Goal: Task Accomplishment & Management: Use online tool/utility

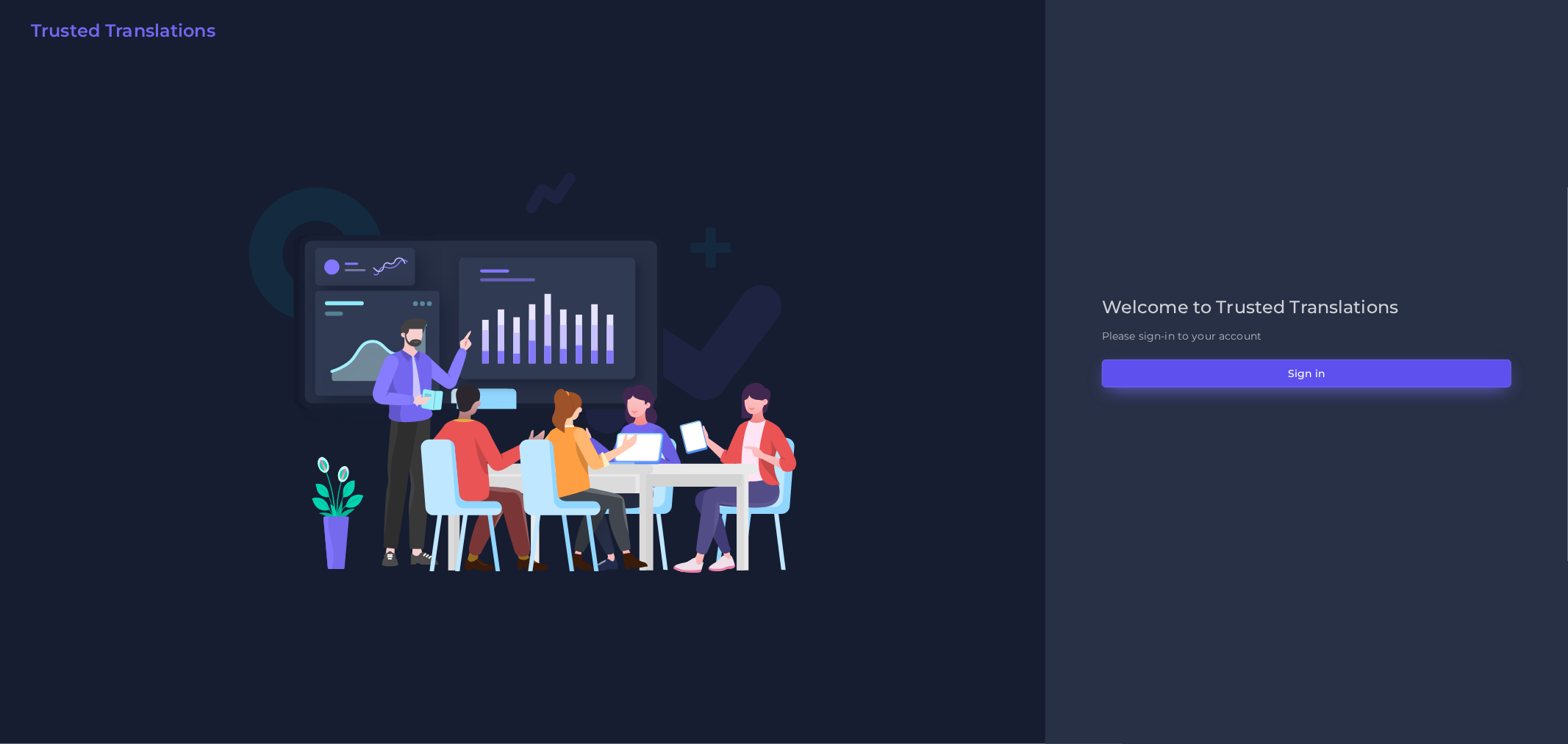
click at [1354, 373] on button "Sign in" at bounding box center [1307, 373] width 410 height 28
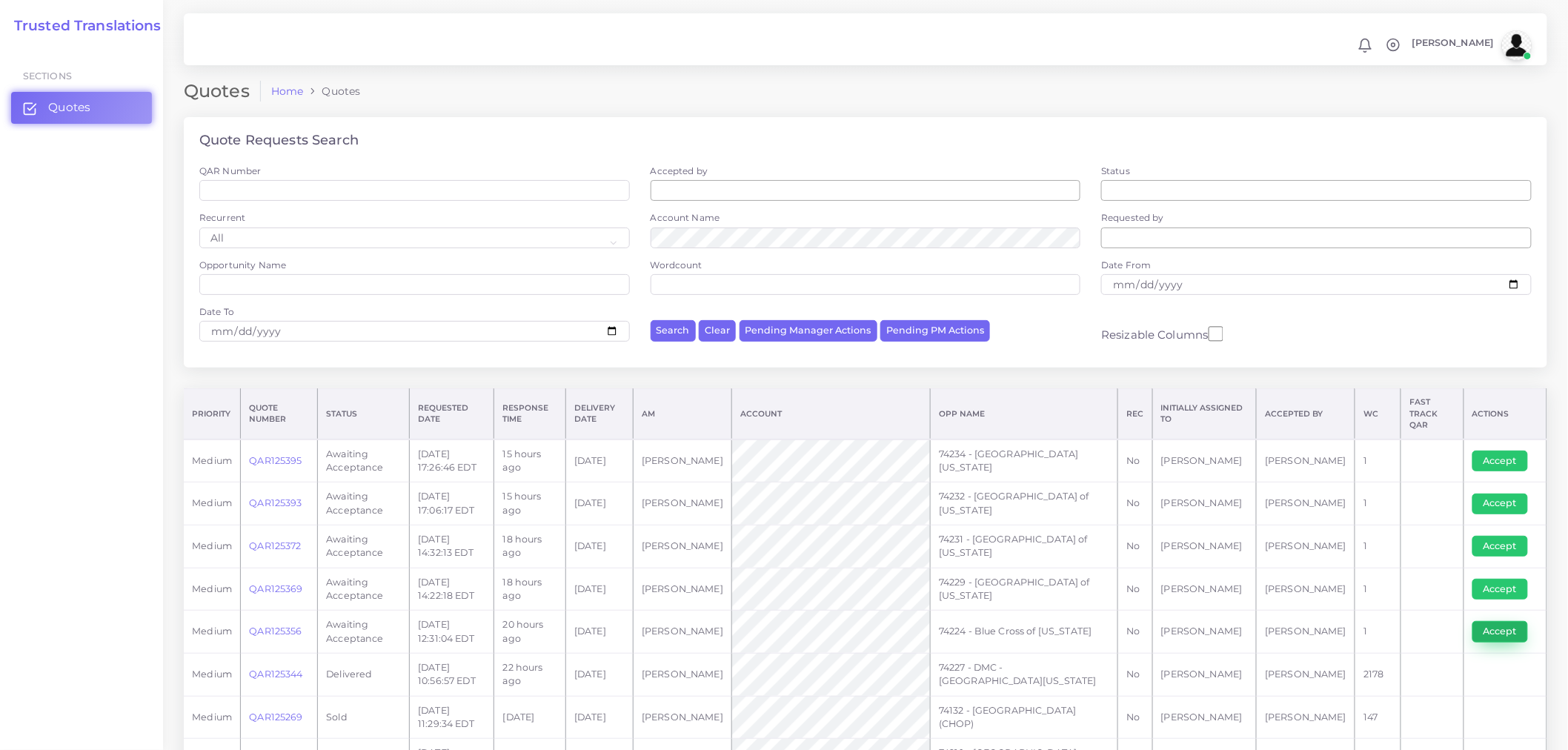
click at [1496, 628] on button "Accept" at bounding box center [1500, 631] width 56 height 21
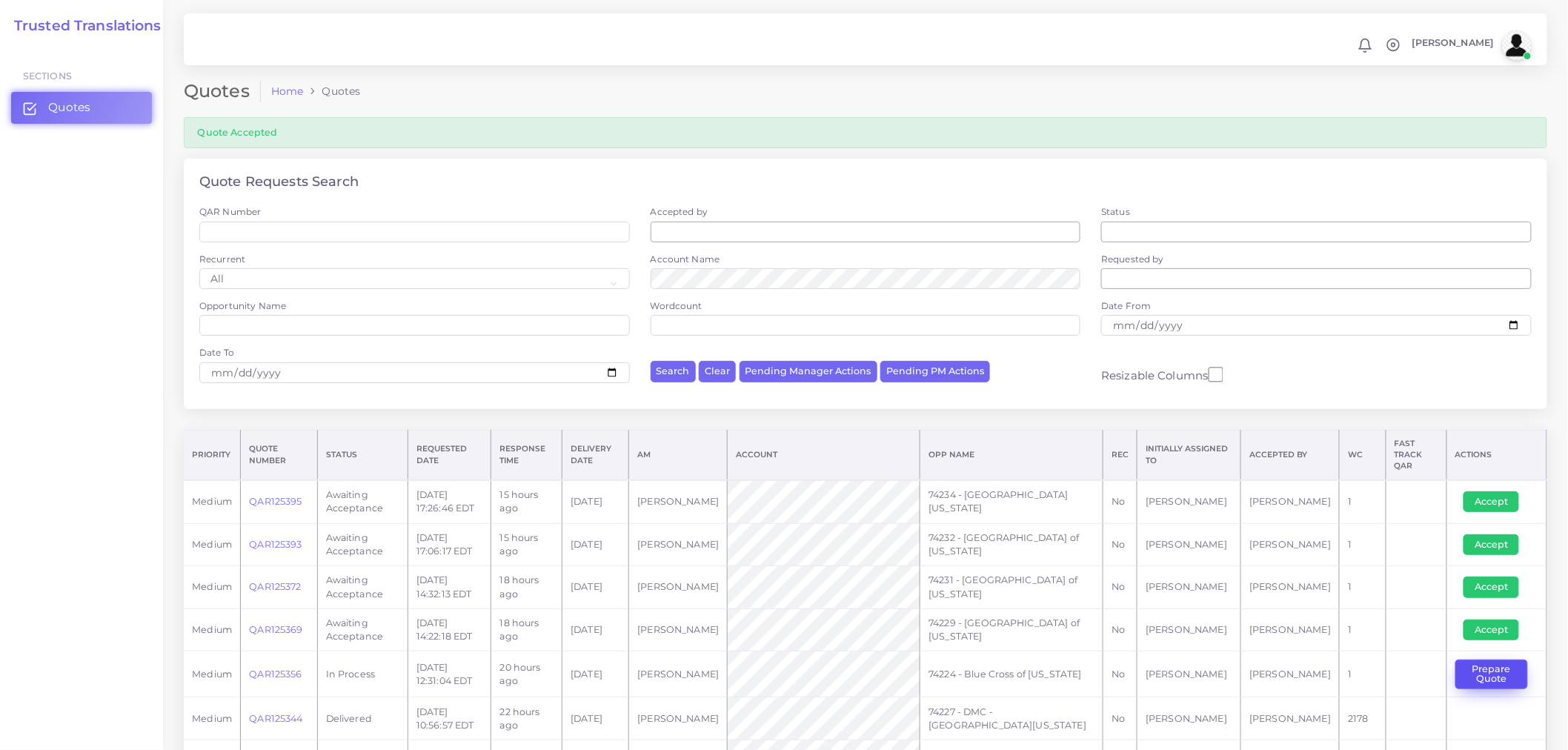
click at [1506, 670] on button "Prepare Quote" at bounding box center [1492, 674] width 73 height 30
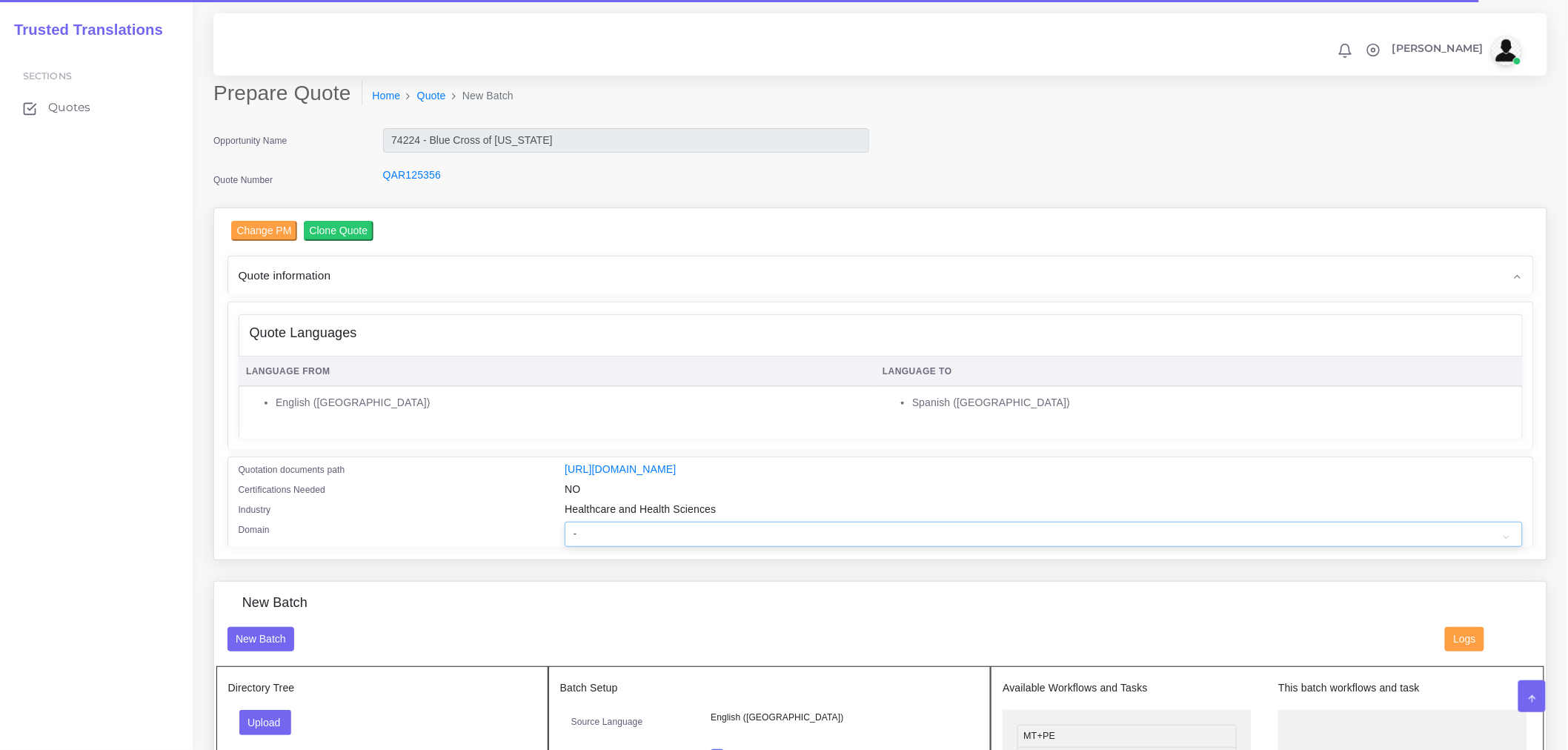
click at [695, 543] on select "- Advertising and Media Agriculture, Forestry and Fishing Architecture, Buildin…" at bounding box center [1043, 535] width 957 height 25
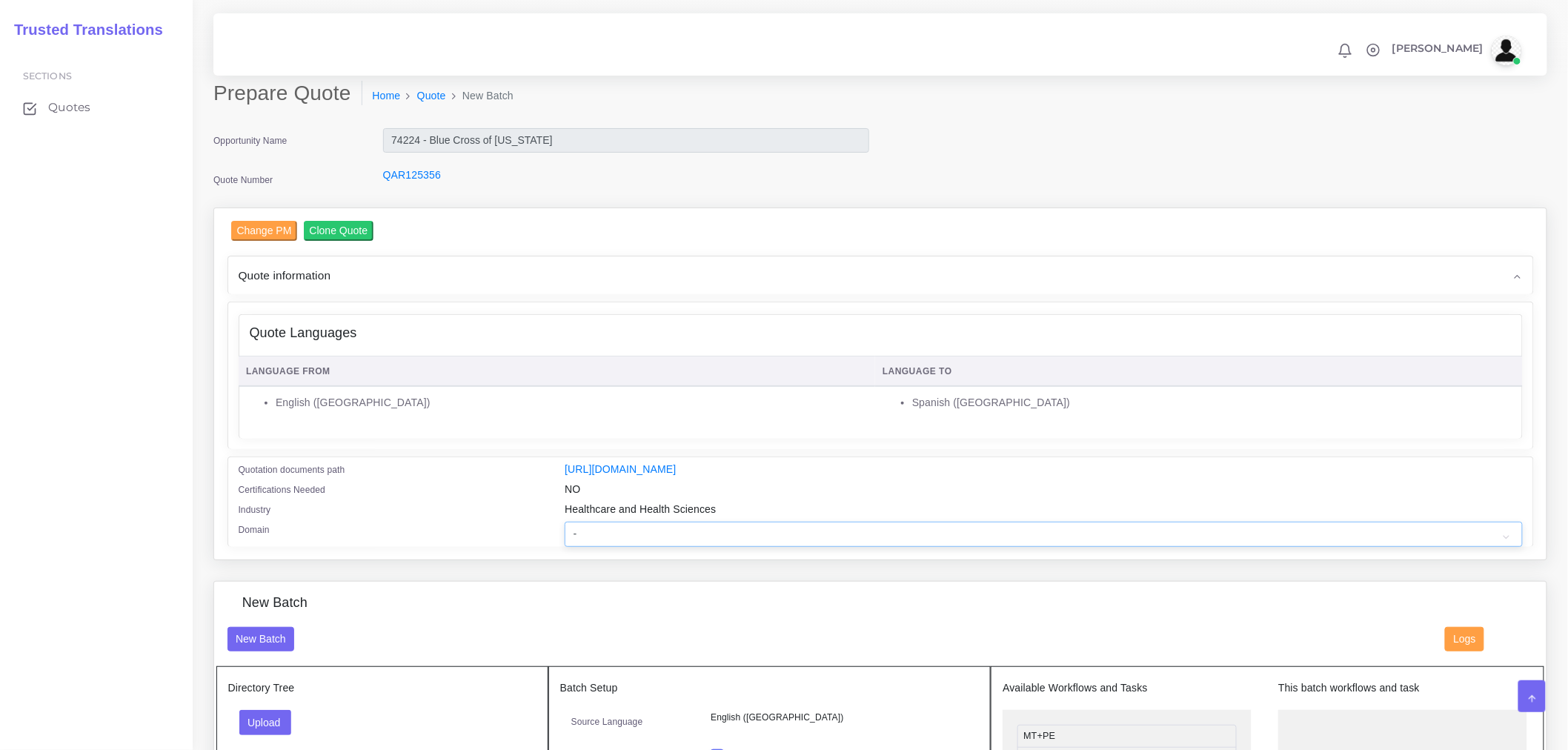
select select "Healthcare and Health Sciences"
click at [564, 531] on select "- Advertising and Media Agriculture, Forestry and Fishing Architecture, Buildin…" at bounding box center [1043, 535] width 957 height 25
click at [491, 511] on div "Industry" at bounding box center [391, 512] width 327 height 20
